Goal: Transaction & Acquisition: Obtain resource

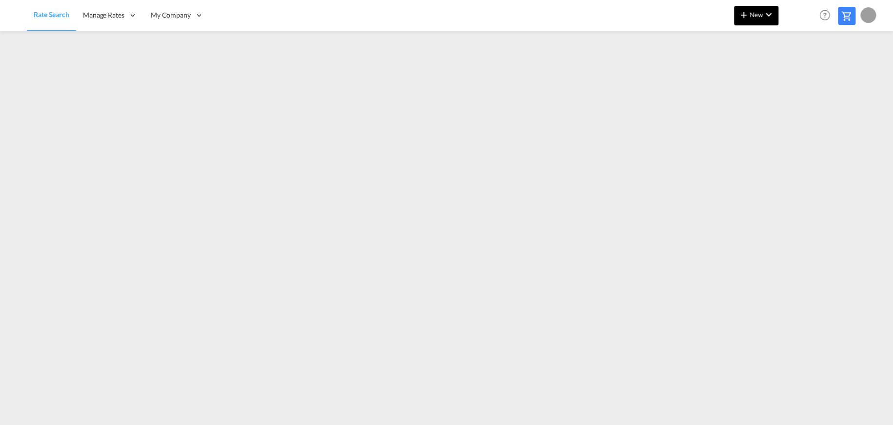
click at [770, 16] on md-icon "icon-chevron-down" at bounding box center [769, 15] width 12 height 12
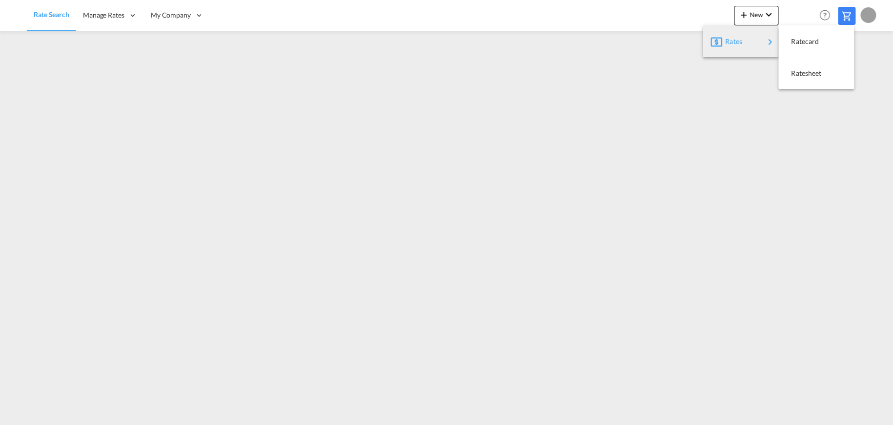
click at [737, 41] on span "Rates" at bounding box center [731, 42] width 12 height 20
click at [756, 38] on div "Rates" at bounding box center [744, 41] width 39 height 24
click at [749, 20] on md-backdrop at bounding box center [446, 212] width 893 height 425
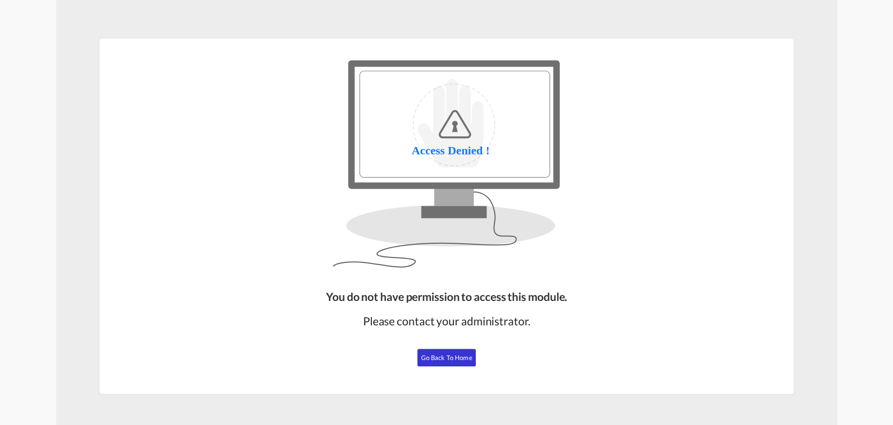
click at [438, 354] on span "Go Back to Home" at bounding box center [446, 357] width 51 height 8
